Goal: Information Seeking & Learning: Learn about a topic

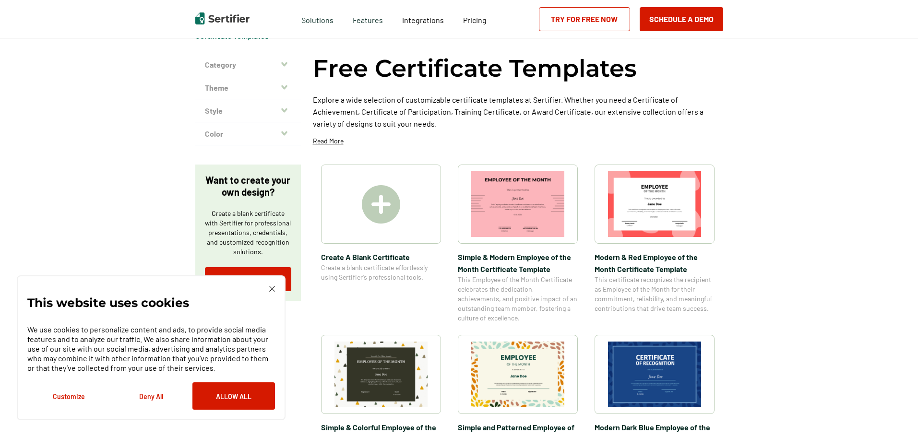
click at [290, 65] on button "Category" at bounding box center [248, 64] width 106 height 23
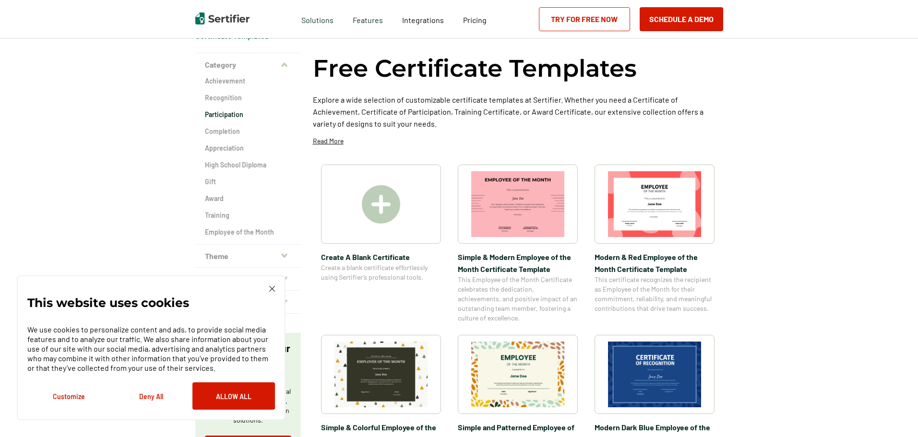
click at [229, 117] on h2 "Participation" at bounding box center [248, 115] width 86 height 10
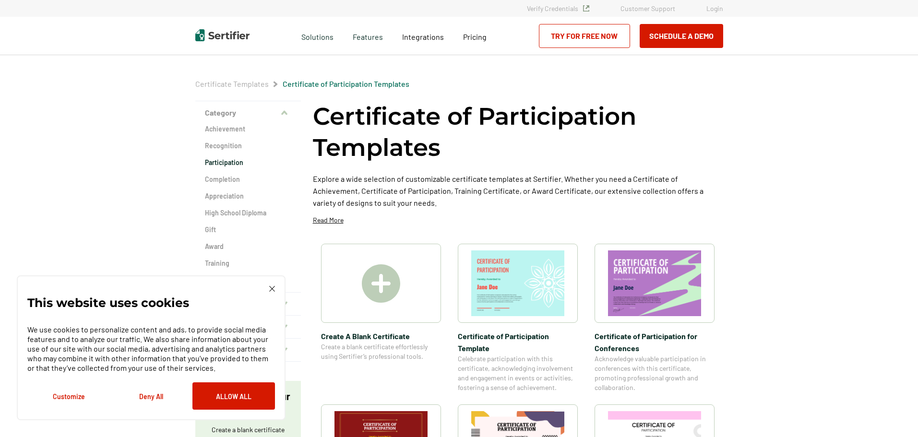
click at [275, 289] on div "This website uses cookies We use cookies to personalize content and ads, to pro…" at bounding box center [151, 347] width 269 height 145
click at [273, 288] on img at bounding box center [272, 289] width 6 height 6
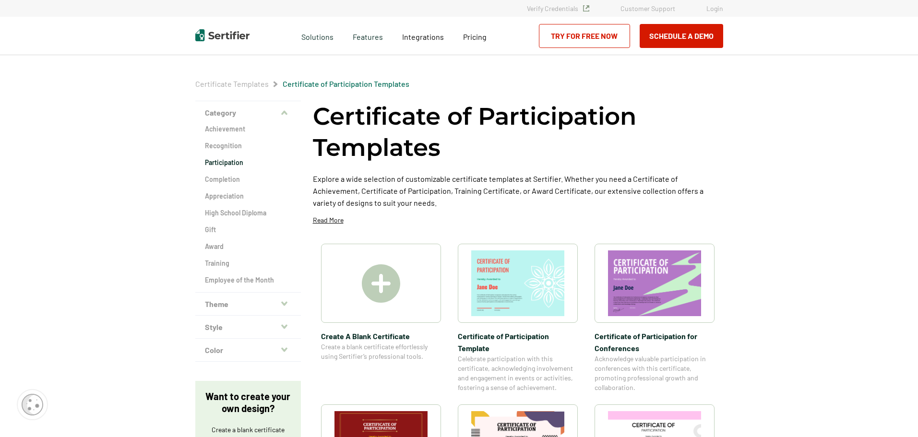
click at [371, 272] on img at bounding box center [381, 283] width 38 height 38
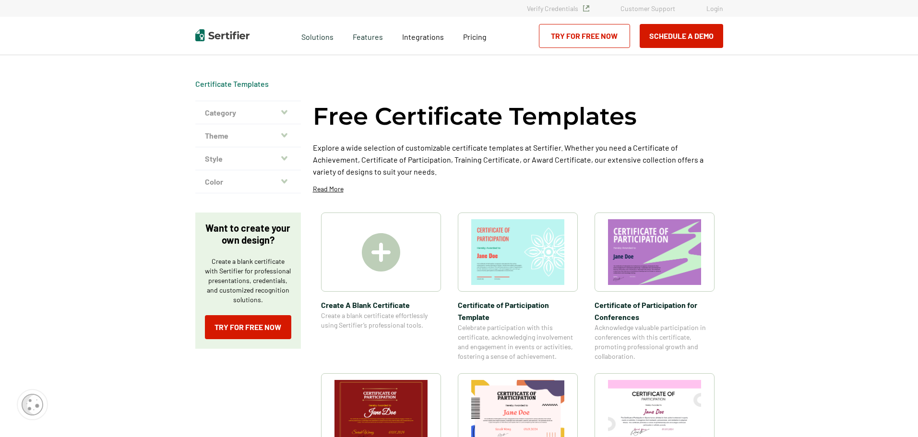
scroll to position [48, 0]
